Goal: Communication & Community: Answer question/provide support

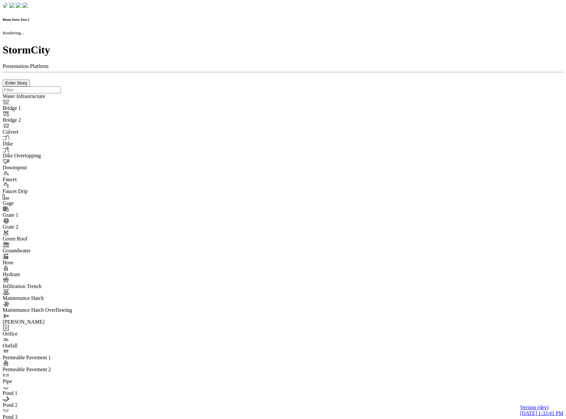
checkbox input "true"
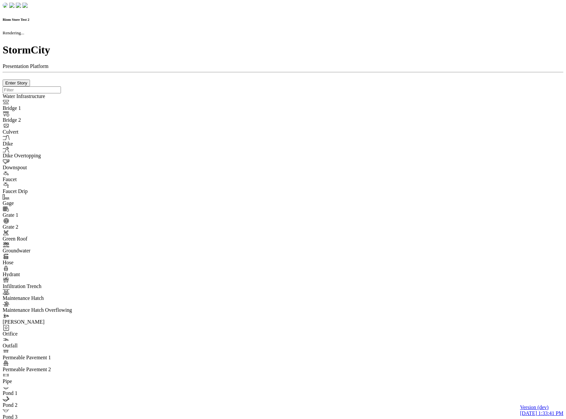
type input "0m"
type textarea "Depth = 0"
checkbox input "true"
select select "CIRCLE"
type input "7"
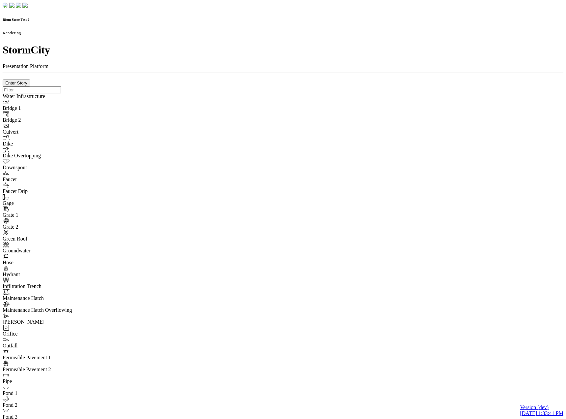
checkbox input "true"
type input "0"
type textarea "<i class="far fa-building"></i>"
select select "None"
type input "7"
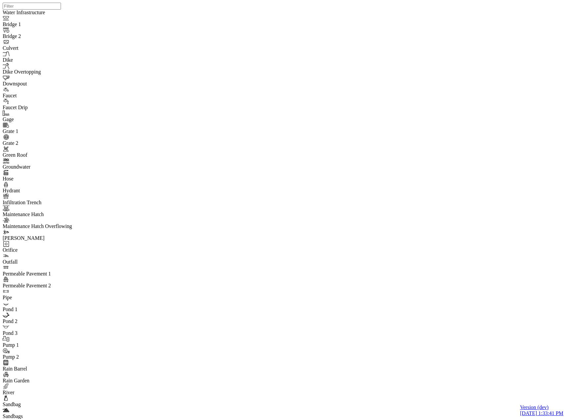
click at [329, 158] on div at bounding box center [286, 201] width 566 height 402
click at [363, 164] on div at bounding box center [286, 201] width 566 height 402
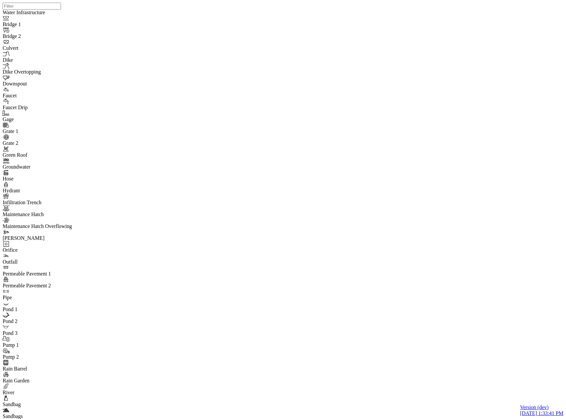
click at [308, 146] on div at bounding box center [286, 201] width 566 height 402
click at [324, 189] on div at bounding box center [286, 201] width 566 height 402
click at [173, 82] on div "[PERSON_NAME]" at bounding box center [170, 86] width 45 height 8
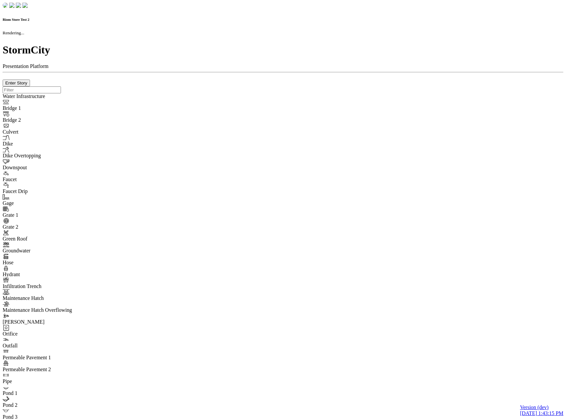
checkbox input "true"
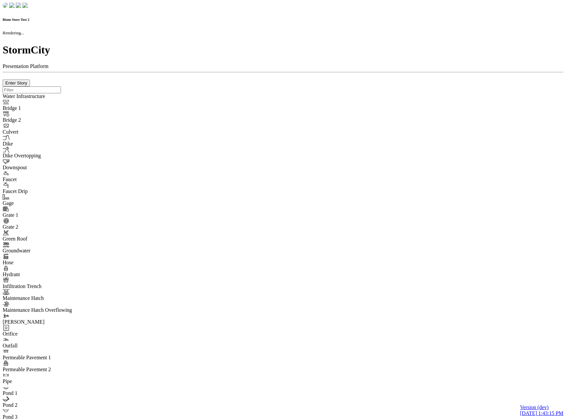
type input "0m"
type textarea "Depth = 0"
checkbox input "true"
select select "CIRCLE"
type input "7"
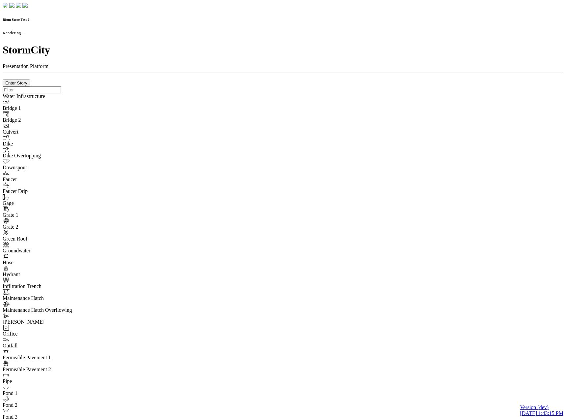
checkbox input "true"
type input "0"
select select "None"
type textarea "<i class="far fa-building"></i>"
type input "7"
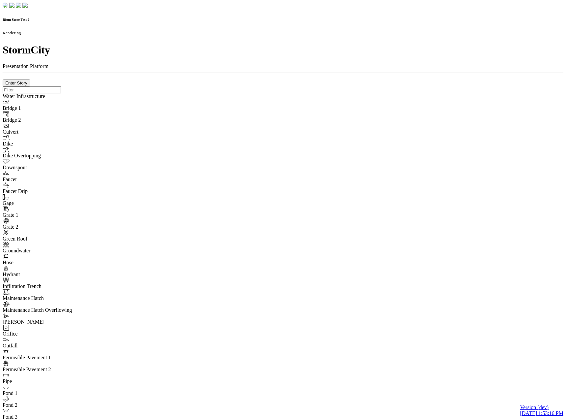
checkbox input "true"
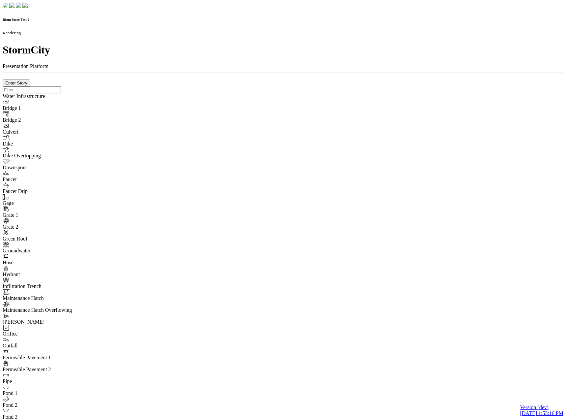
type input "0m"
type textarea "Depth = 0"
checkbox input "true"
select select "CIRCLE"
type input "7"
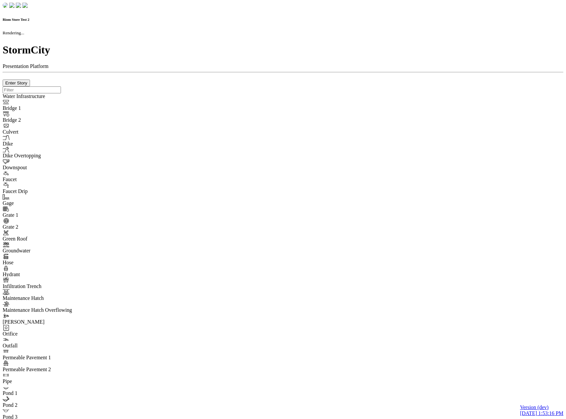
checkbox input "true"
type input "0"
type textarea "<i class="far fa-building"></i>"
select select "None"
type input "7"
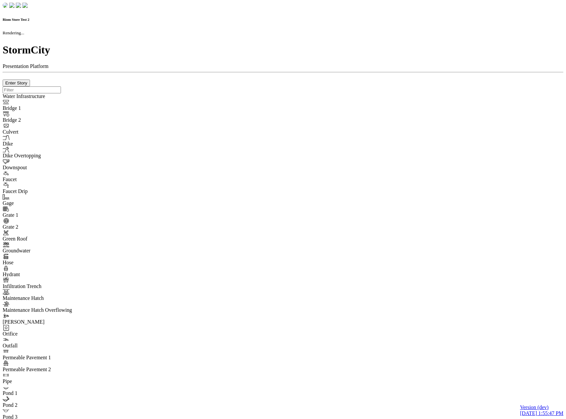
checkbox input "true"
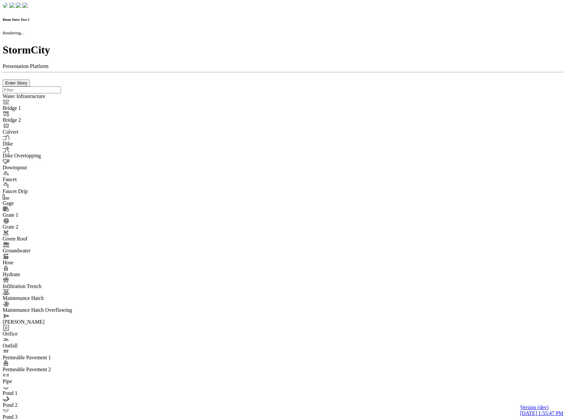
type input "0m"
type textarea "Depth = 0"
checkbox input "true"
select select "CIRCLE"
type input "7"
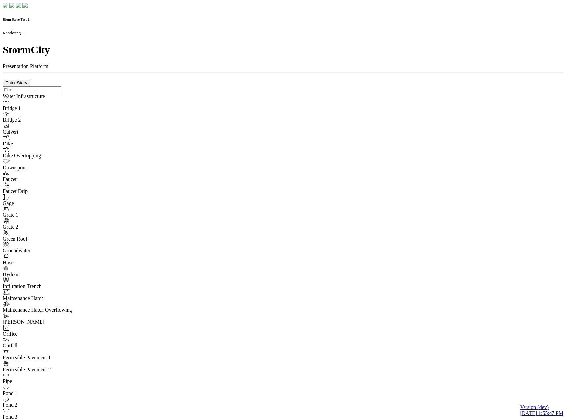
checkbox input "true"
type input "0"
select select "None"
type textarea "<i class="far fa-building"></i>"
type input "7"
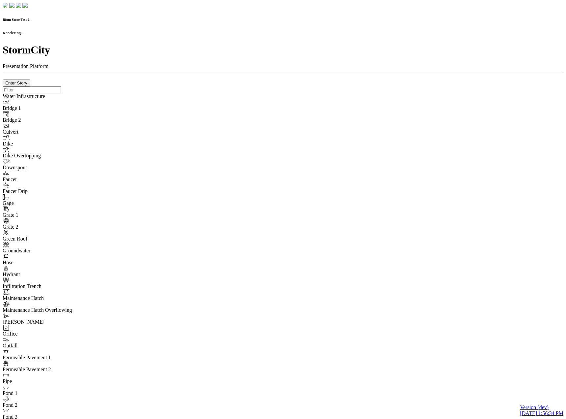
checkbox input "true"
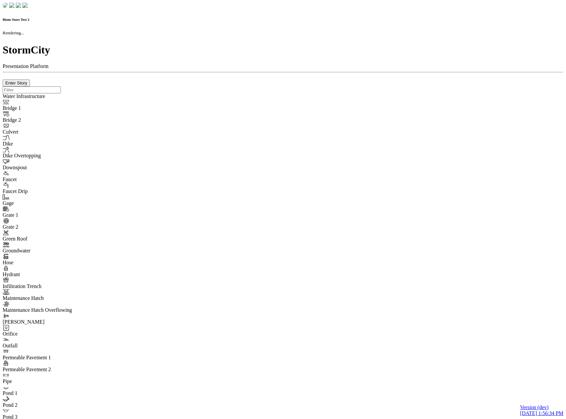
type input "0m"
type textarea "Depth = 0"
checkbox input "true"
select select "CIRCLE"
type input "7"
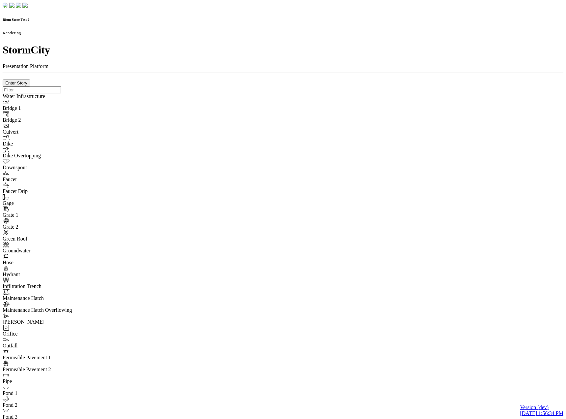
checkbox input "true"
type input "0"
type textarea "<i class="far fa-building"></i>"
select select "None"
type input "7"
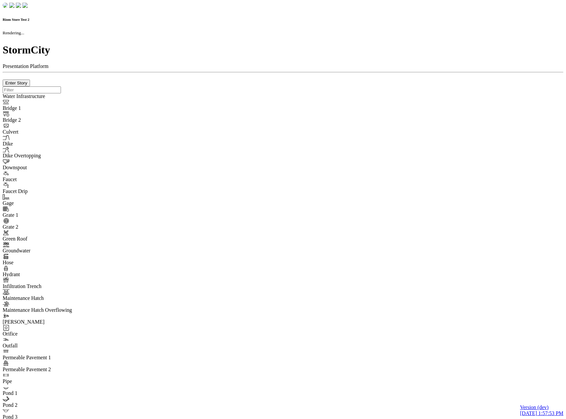
checkbox input "true"
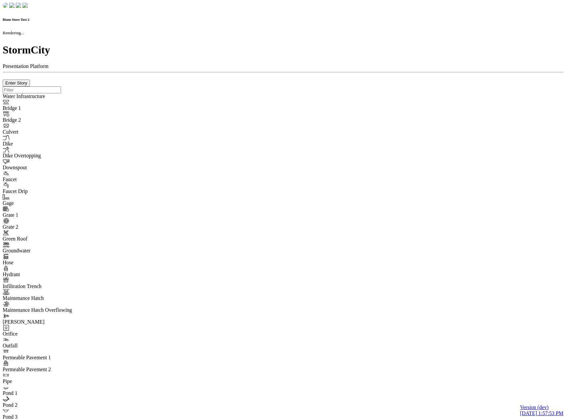
type input "0m"
type textarea "Depth = 0"
checkbox input "true"
select select "CIRCLE"
type input "7"
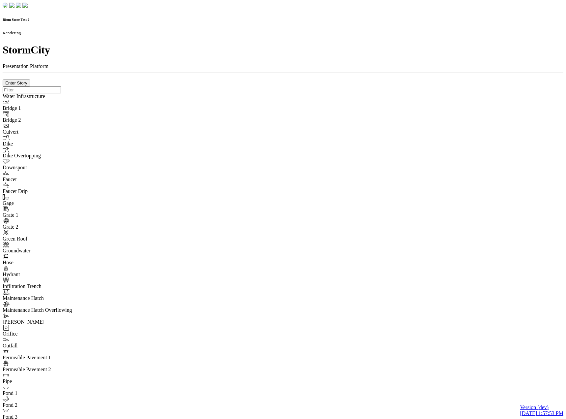
checkbox input "true"
type input "0"
type textarea "<i class="far fa-building"></i>"
select select "None"
type input "7"
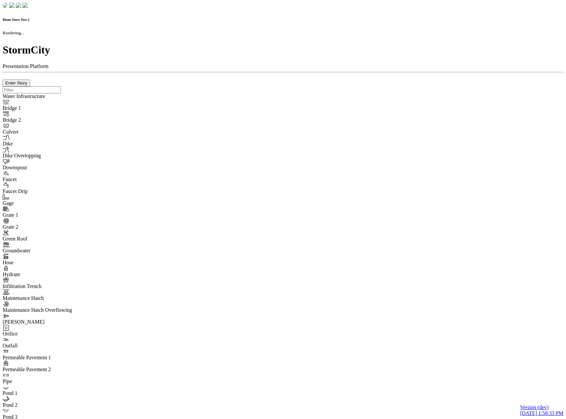
checkbox input "true"
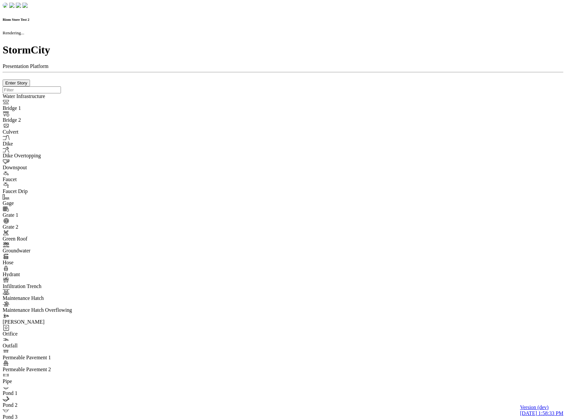
type input "0m"
type textarea "Depth = 0"
checkbox input "true"
select select "CIRCLE"
type input "7"
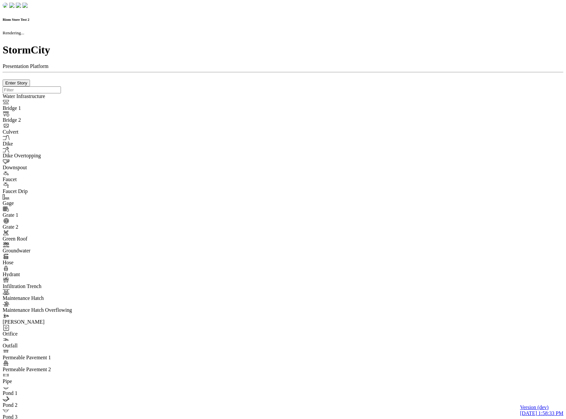
checkbox input "true"
type input "0"
select select "None"
type textarea "<i class="far fa-building"></i>"
type input "7"
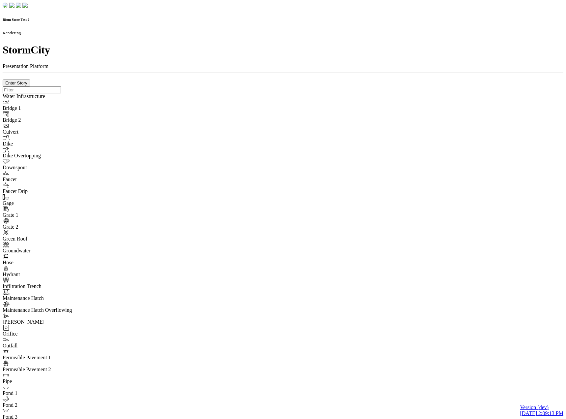
checkbox input "true"
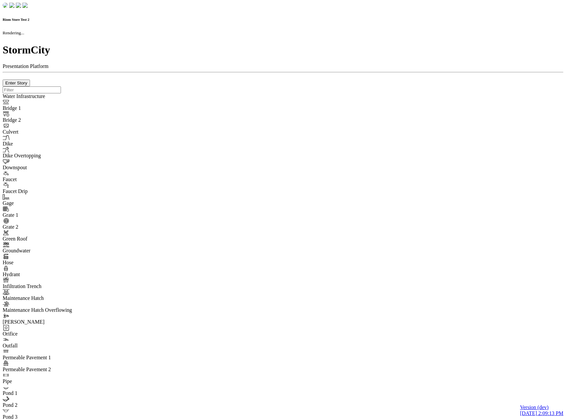
type input "0m"
type textarea "Depth = 0"
checkbox input "true"
select select "CIRCLE"
type input "7"
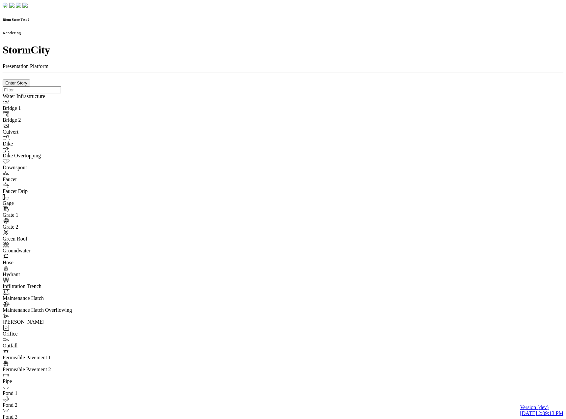
checkbox input "true"
type input "0"
type textarea "<i class="far fa-building"></i>"
select select "None"
type input "7"
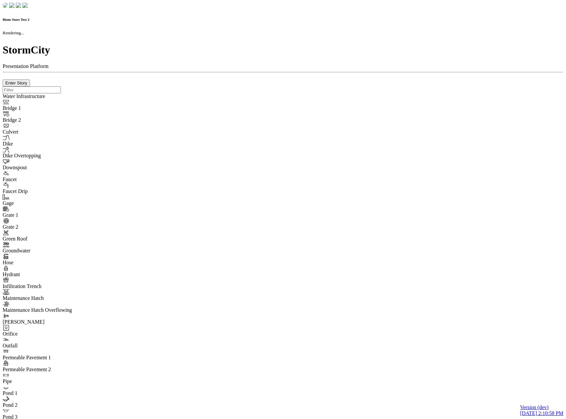
checkbox input "true"
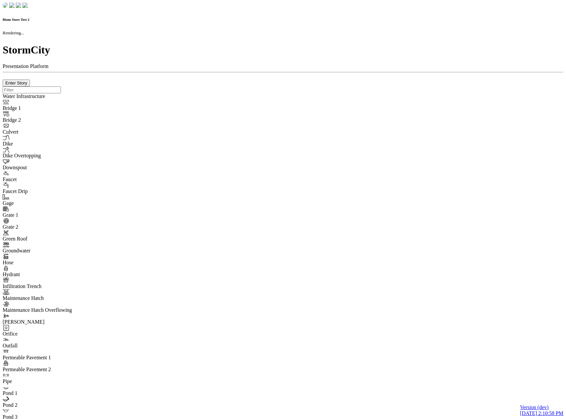
type input "0m"
type textarea "Depth = 0"
checkbox input "true"
select select "CIRCLE"
type input "7"
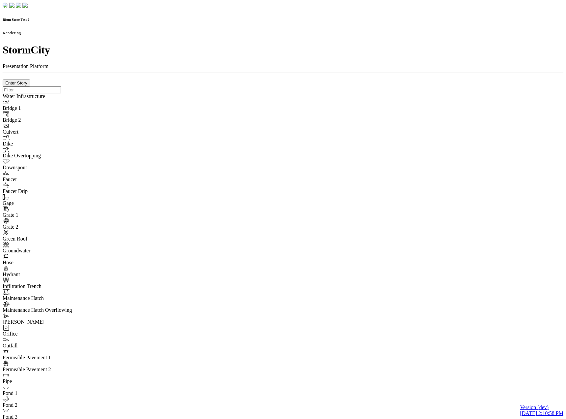
checkbox input "true"
type input "0"
type textarea "<i class="far fa-building"></i>"
select select "None"
type input "7"
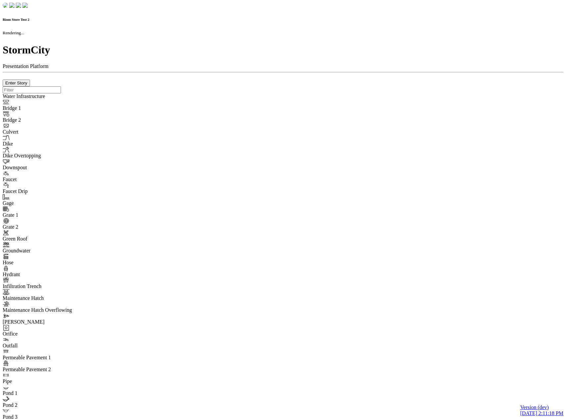
checkbox input "true"
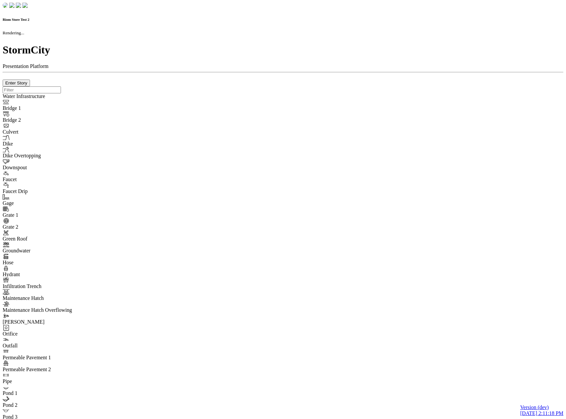
type input "0m"
type textarea "Depth = 0"
checkbox input "true"
select select "CIRCLE"
type input "7"
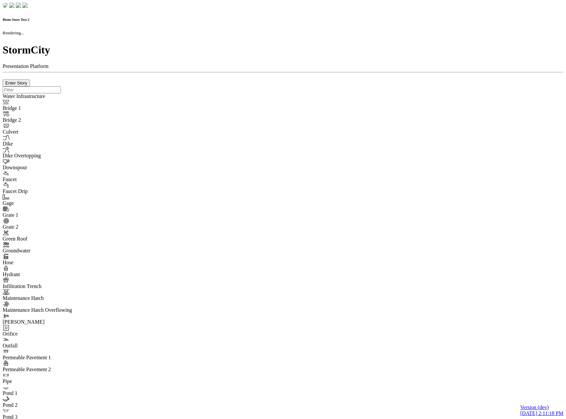
checkbox input "true"
type input "0"
type textarea "<i class="far fa-building"></i>"
select select "None"
type input "7"
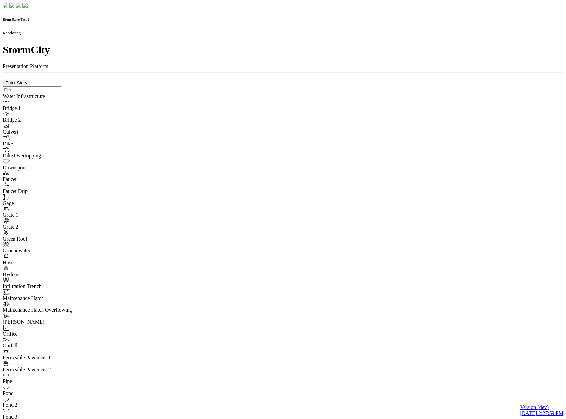
checkbox input "true"
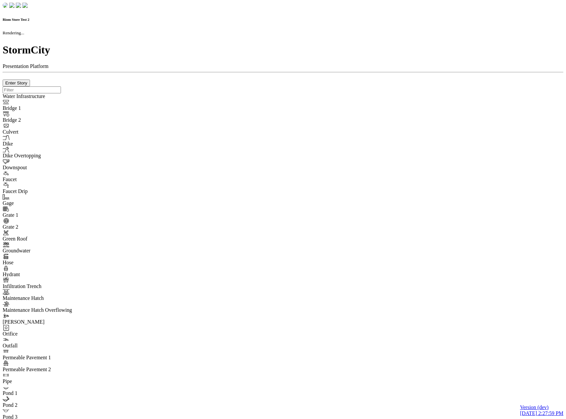
type input "0m"
type textarea "Depth = 0"
checkbox input "true"
select select "CIRCLE"
type input "7"
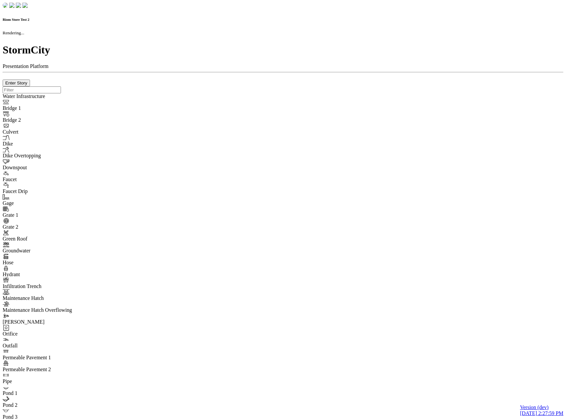
checkbox input "true"
type input "0"
select select "None"
type textarea "<i class="far fa-building"></i>"
type input "7"
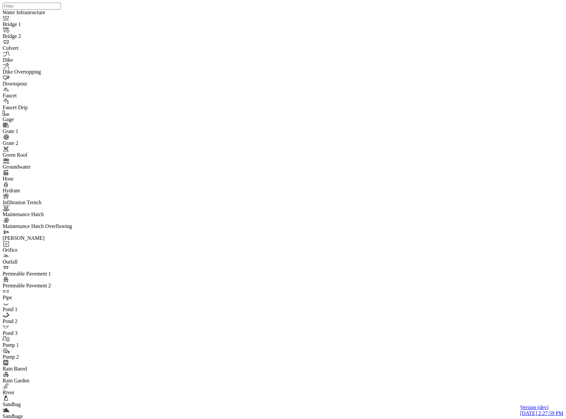
drag, startPoint x: 119, startPoint y: 95, endPoint x: 87, endPoint y: 104, distance: 33.0
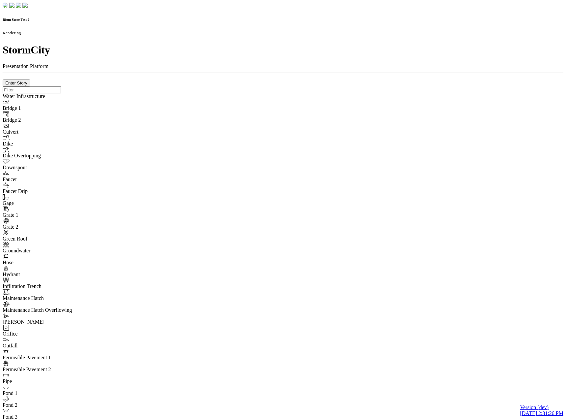
checkbox input "true"
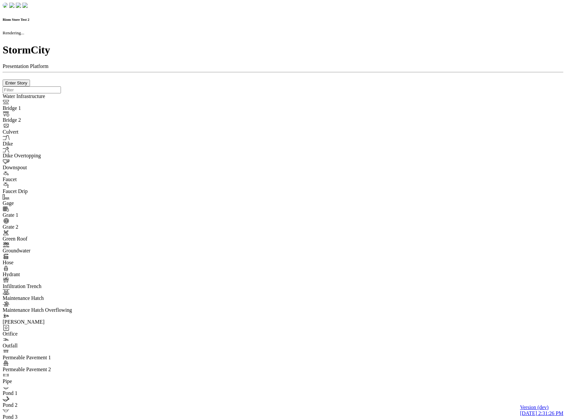
type input "0m"
type textarea "Depth = 0"
checkbox input "true"
select select "CIRCLE"
type input "7"
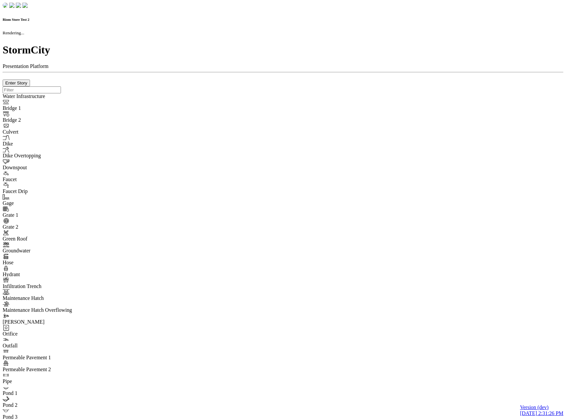
checkbox input "true"
type input "0"
type textarea "<i class="far fa-building"></i>"
select select "None"
type input "7"
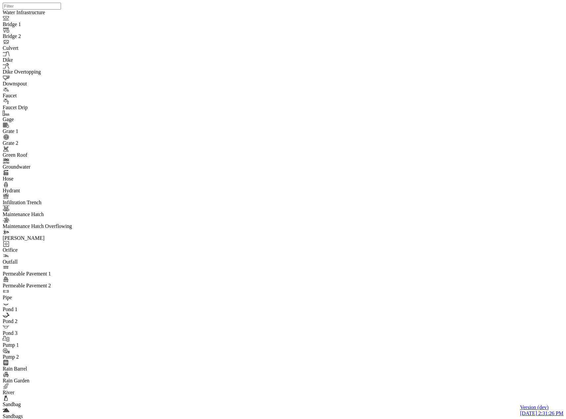
drag, startPoint x: 69, startPoint y: 106, endPoint x: 77, endPoint y: 89, distance: 19.6
click at [354, 164] on div at bounding box center [286, 201] width 566 height 402
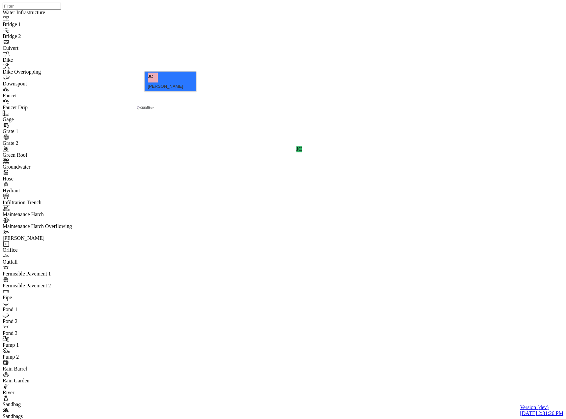
click at [174, 82] on div "[PERSON_NAME]" at bounding box center [170, 86] width 45 height 8
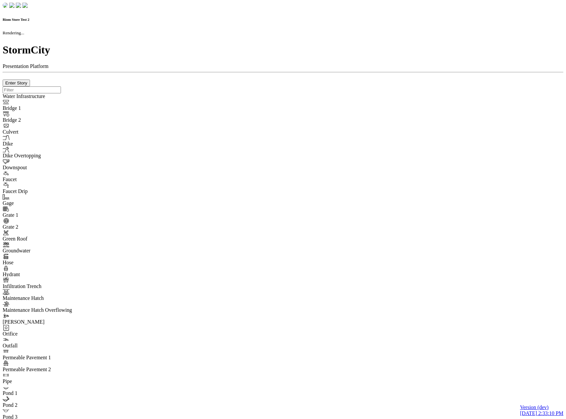
checkbox input "true"
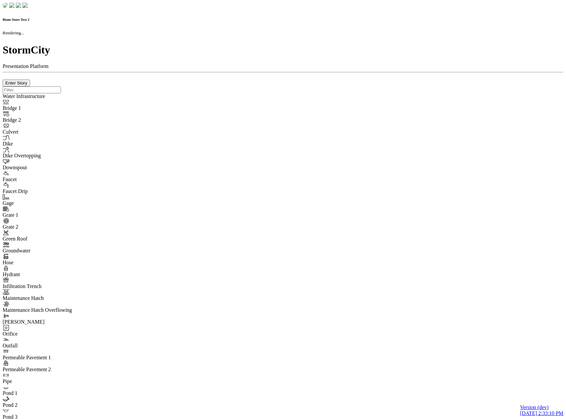
type input "0m"
type textarea "Depth = 0"
checkbox input "true"
select select "CIRCLE"
type input "7"
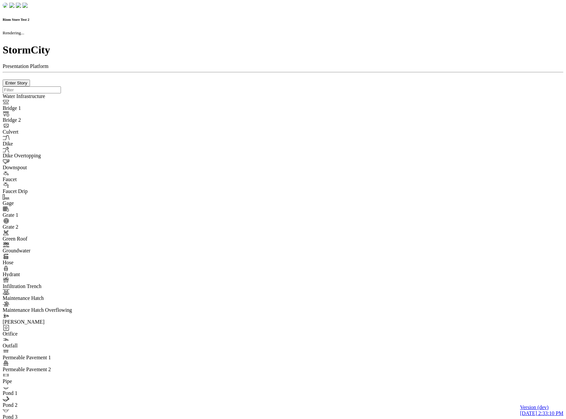
checkbox input "true"
type input "0"
type textarea "<i class="far fa-building"></i>"
select select "None"
type input "7"
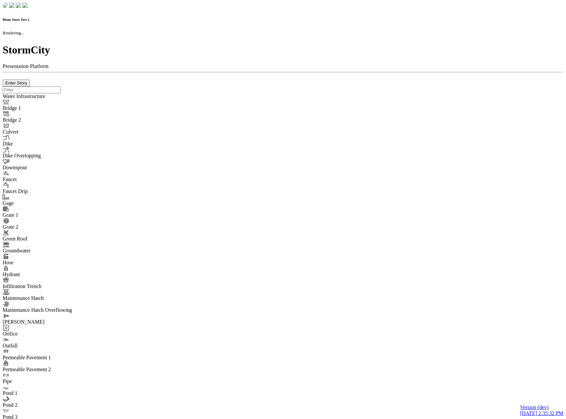
checkbox input "true"
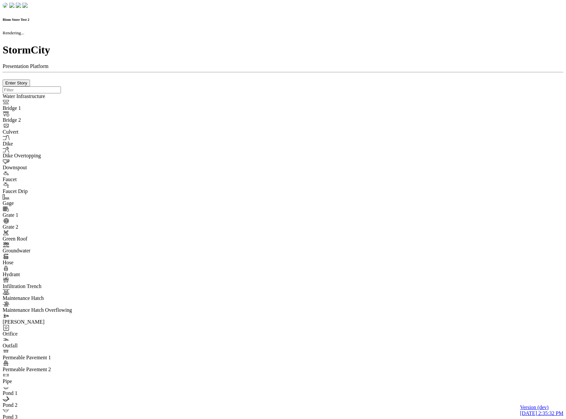
type input "0m"
type textarea "Depth = 0"
checkbox input "true"
select select "CIRCLE"
type input "7"
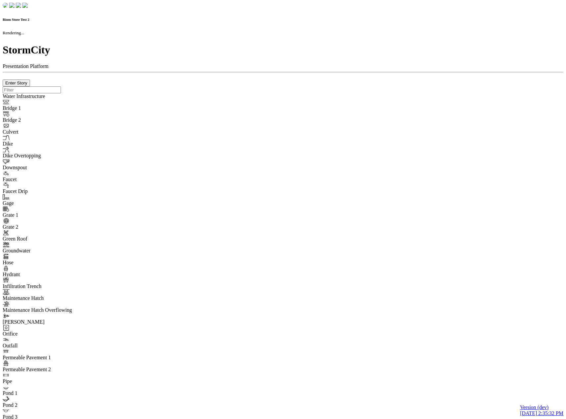
checkbox input "true"
type input "0"
select select "None"
type textarea "<i class="far fa-building"></i>"
type input "7"
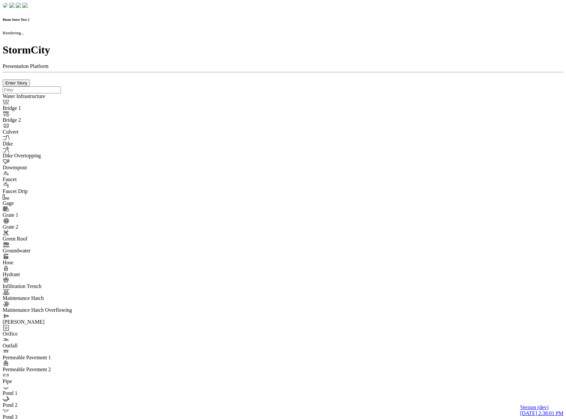
checkbox input "true"
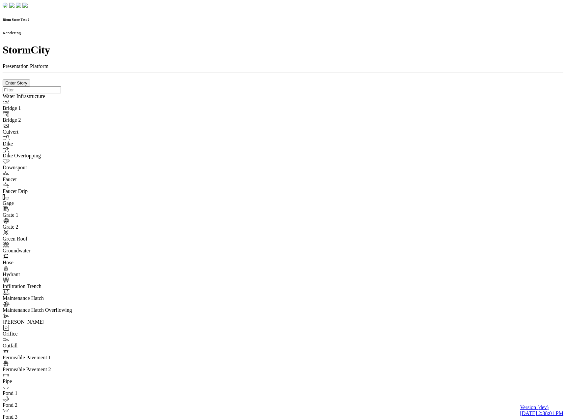
type input "0m"
type textarea "Depth = 0"
checkbox input "true"
select select "CIRCLE"
type input "7"
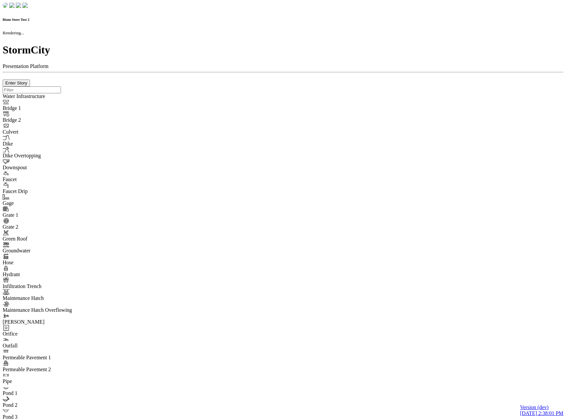
checkbox input "true"
type input "0"
type textarea "<i class="far fa-building"></i>"
select select "None"
type input "7"
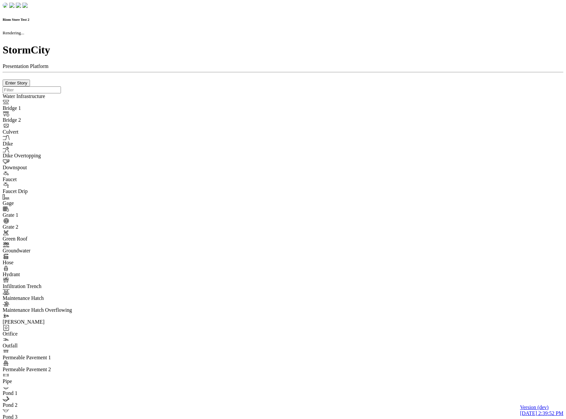
checkbox input "true"
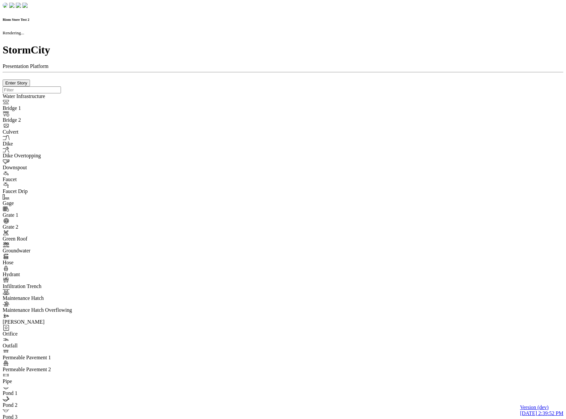
type input "0m"
type textarea "Depth = 0"
checkbox input "true"
select select "CIRCLE"
type input "7"
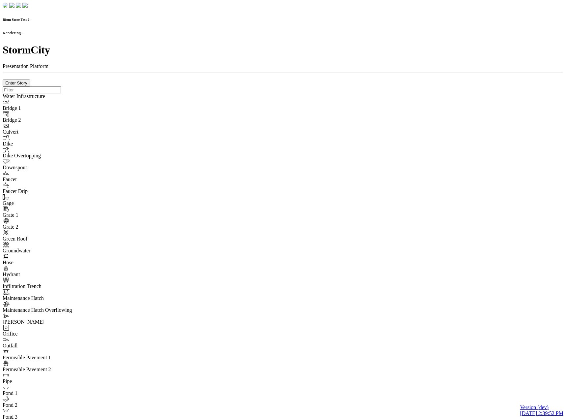
checkbox input "true"
type input "0"
select select "None"
type textarea "<i class="far fa-building"></i>"
type input "7"
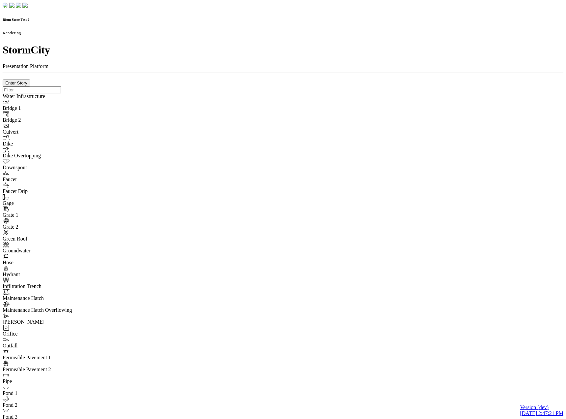
checkbox input "true"
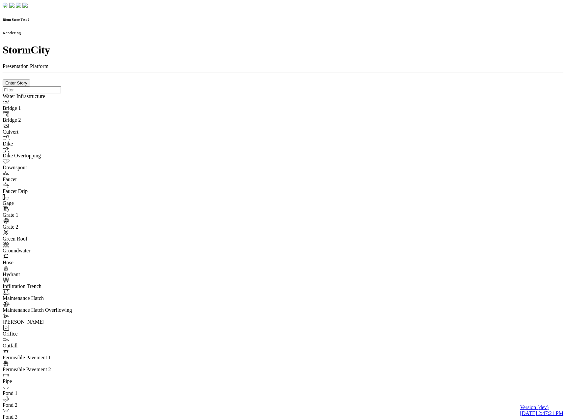
type input "0m"
type textarea "Depth = 0"
checkbox input "true"
select select "CIRCLE"
type input "7"
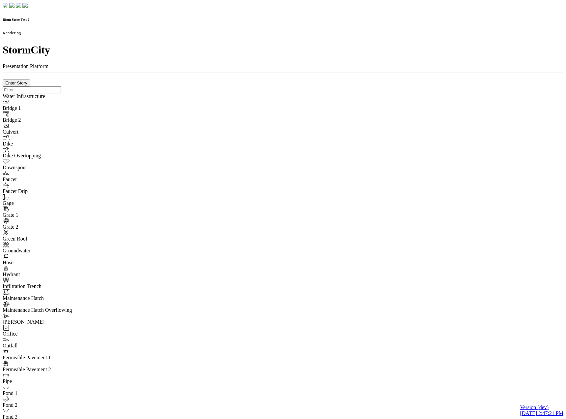
checkbox input "true"
type input "0"
type textarea "<i class="far fa-building"></i>"
select select "None"
type input "7"
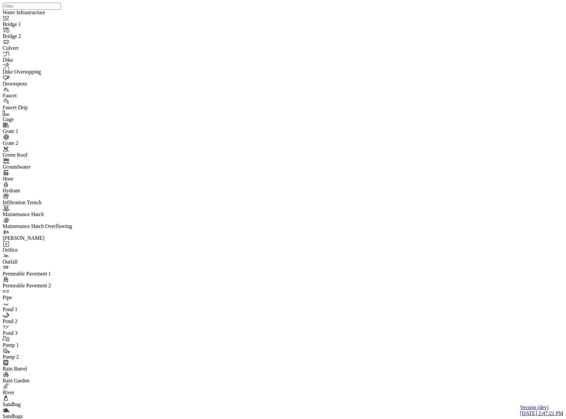
click at [165, 358] on Cluthe "JC Jesse Cluthe" at bounding box center [170, 366] width 51 height 19
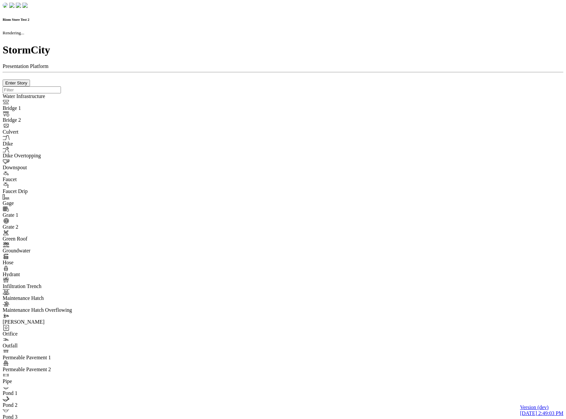
checkbox input "true"
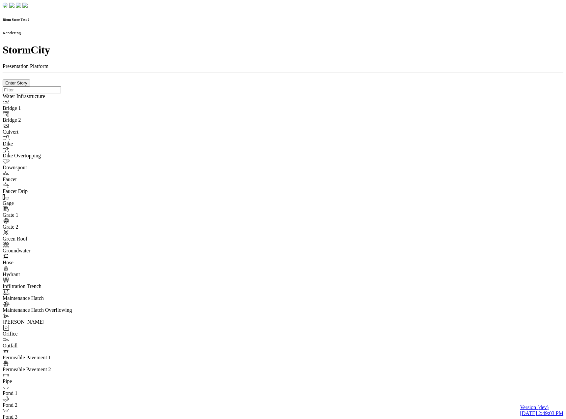
type input "0m"
type textarea "Depth = 0"
checkbox input "true"
select select "CIRCLE"
type input "7"
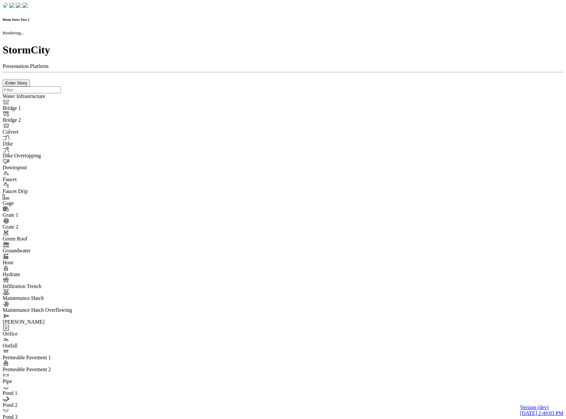
checkbox input "true"
type input "0"
select select "None"
type textarea "<i class="far fa-building"></i>"
type input "7"
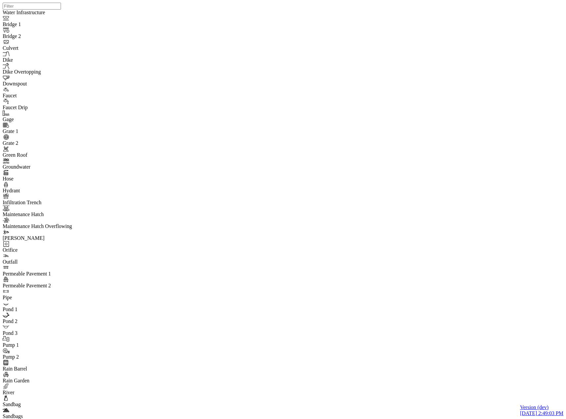
drag, startPoint x: 122, startPoint y: 108, endPoint x: 142, endPoint y: 150, distance: 46.9
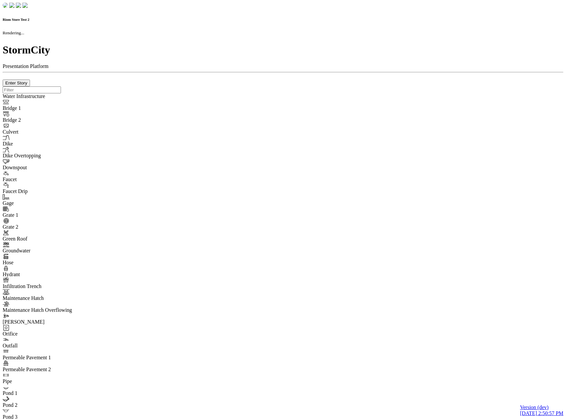
checkbox input "true"
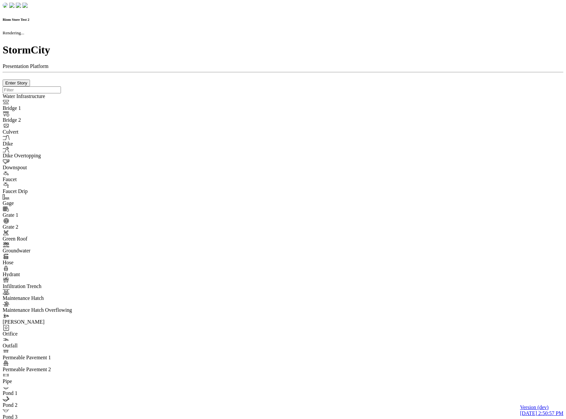
type input "0m"
type textarea "Depth = 0"
checkbox input "true"
select select "CIRCLE"
type input "7"
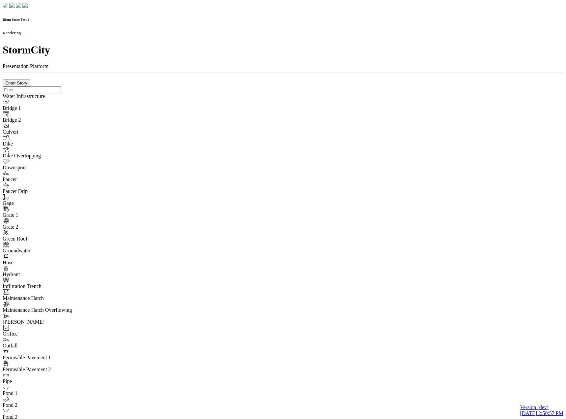
checkbox input "true"
type input "0"
type textarea "<i class="far fa-building"></i>"
select select "None"
type input "7"
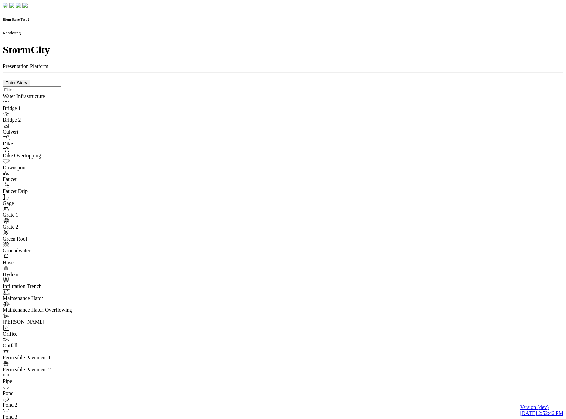
checkbox input "true"
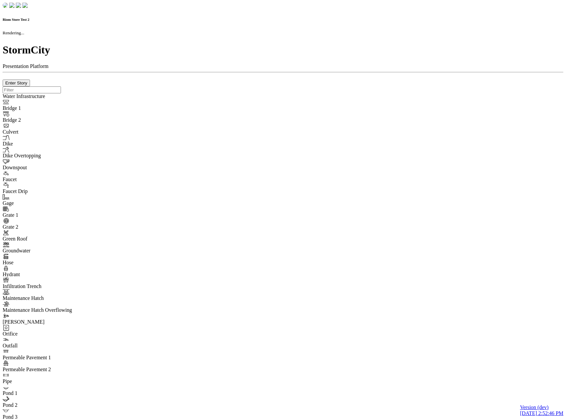
type input "0m"
type textarea "Depth = 0"
checkbox input "true"
select select "CIRCLE"
type input "7"
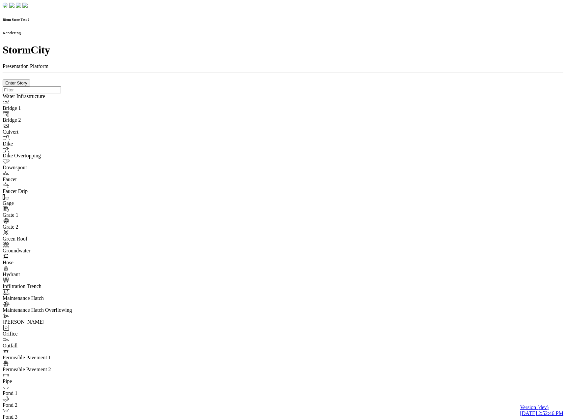
checkbox input "true"
type input "0"
select select "None"
type textarea "<i class="far fa-building"></i>"
type input "7"
